Goal: Browse casually

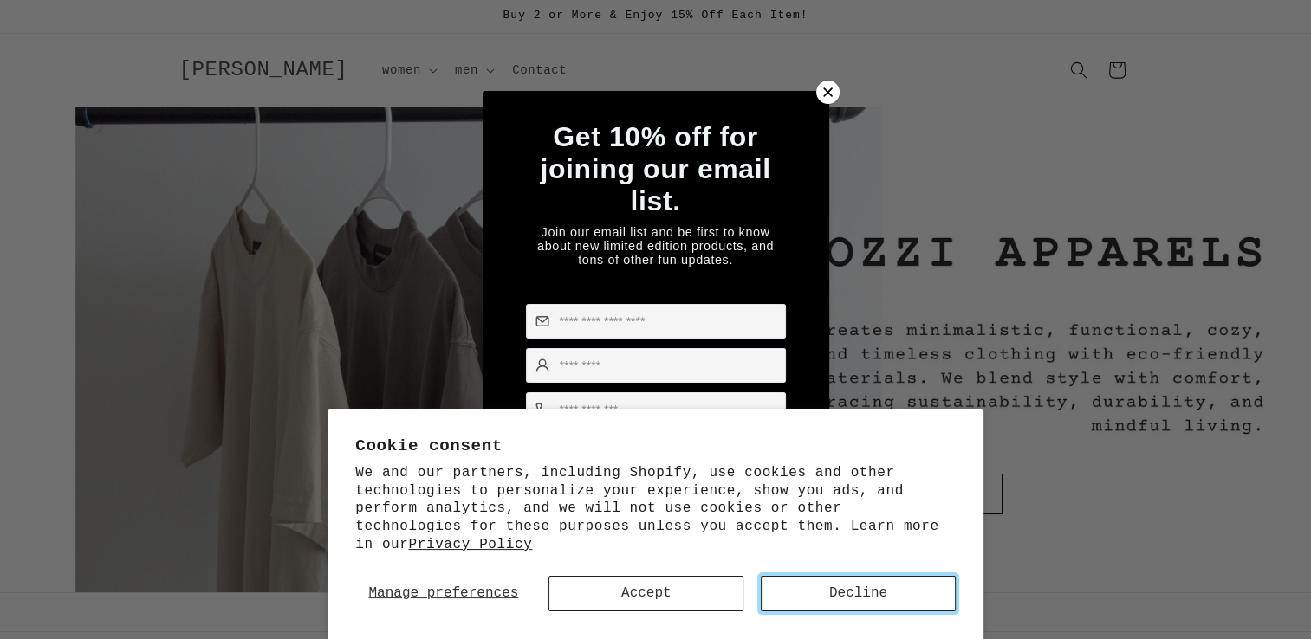
click at [891, 588] on button "Decline" at bounding box center [858, 594] width 195 height 36
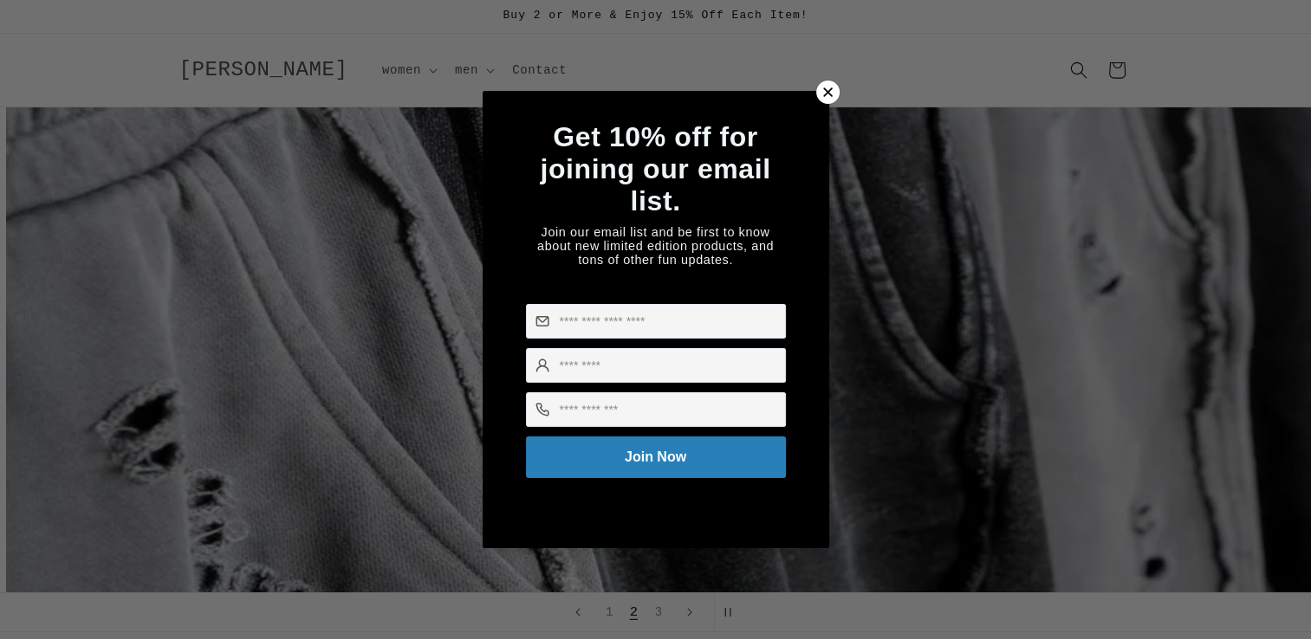
scroll to position [0, 1310]
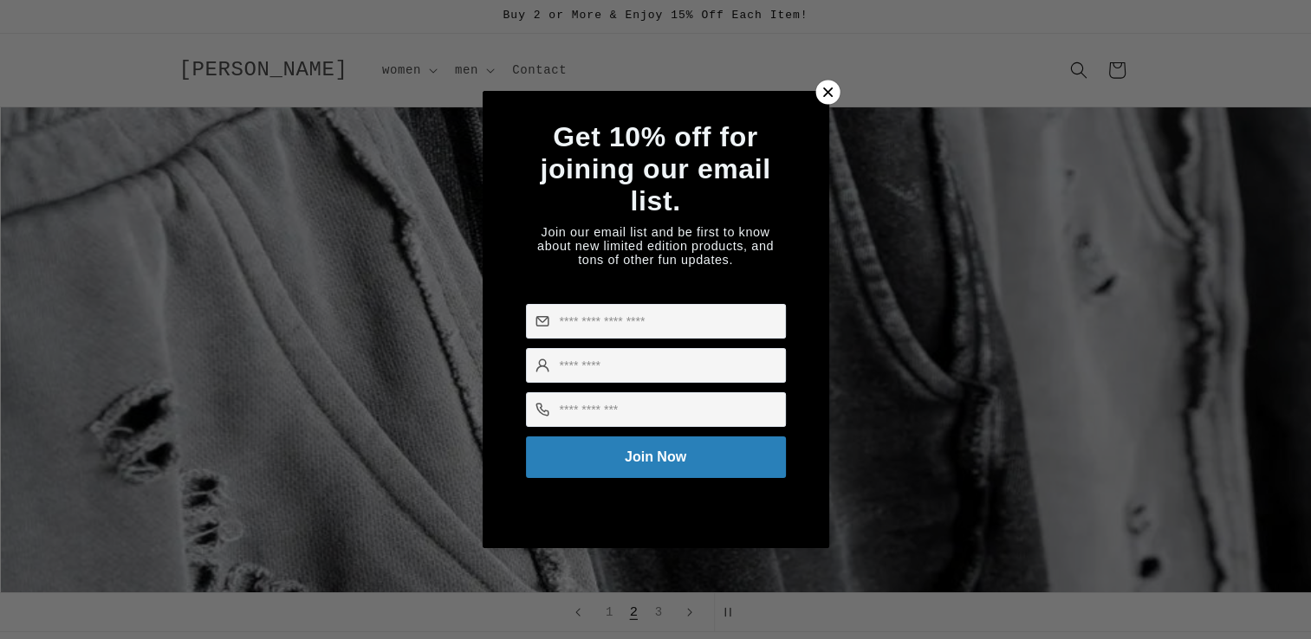
click at [829, 87] on icon at bounding box center [828, 92] width 10 height 10
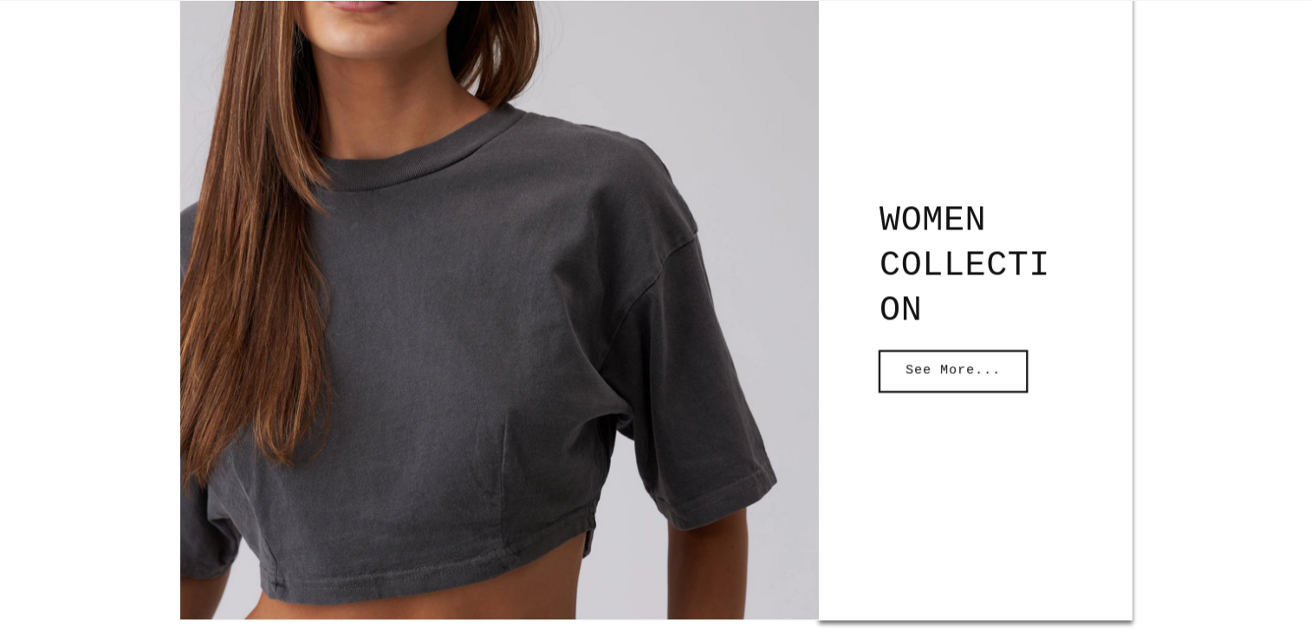
scroll to position [0, 0]
click at [925, 375] on link "See More..." at bounding box center [952, 371] width 147 height 41
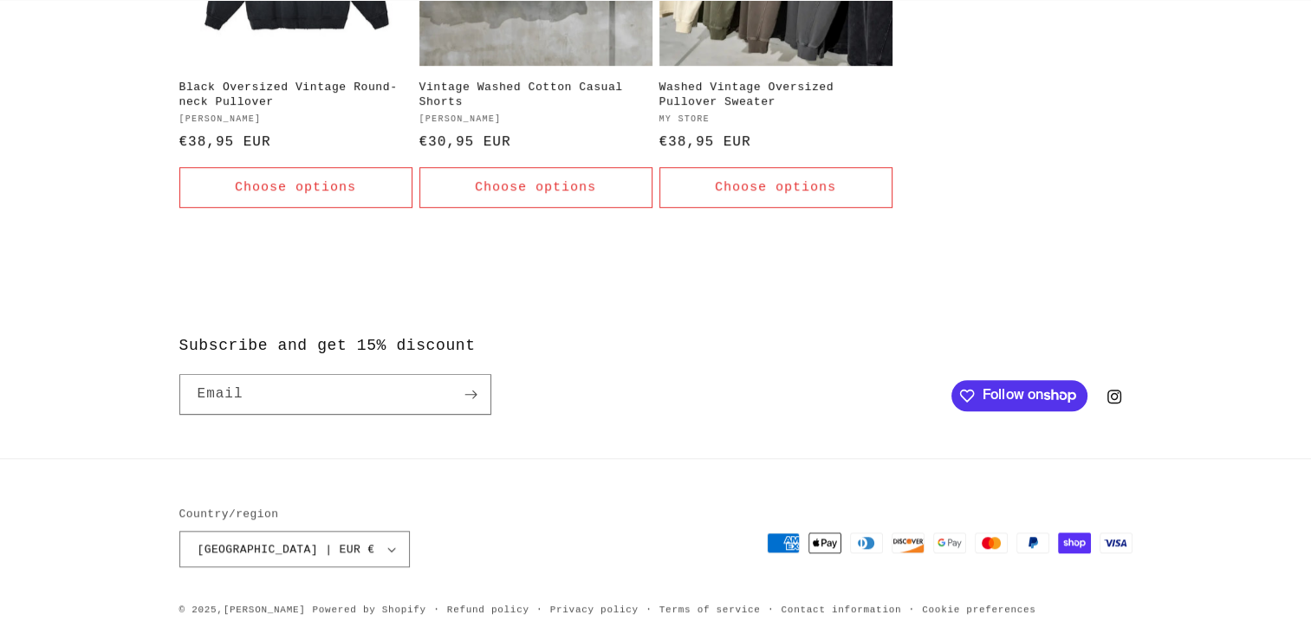
scroll to position [1230, 0]
